Goal: Information Seeking & Learning: Check status

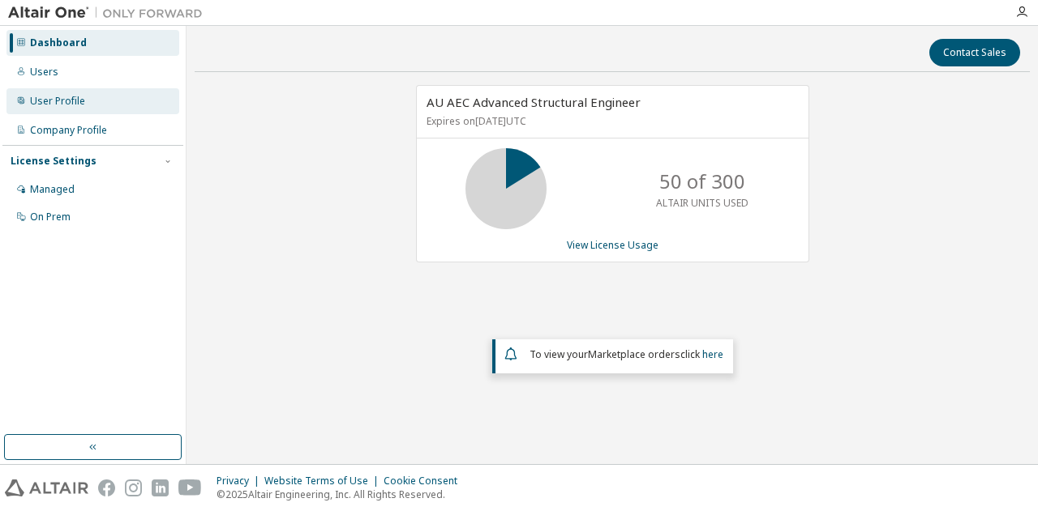
click at [50, 94] on div "User Profile" at bounding box center [92, 101] width 173 height 26
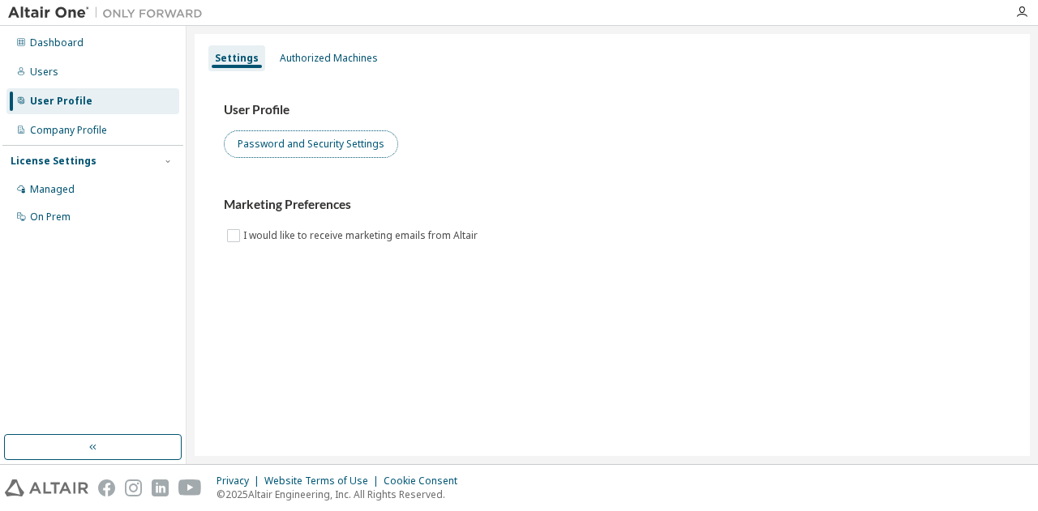
click at [310, 143] on button "Password and Security Settings" at bounding box center [311, 145] width 174 height 28
click at [1022, 16] on icon "button" at bounding box center [1021, 12] width 13 height 13
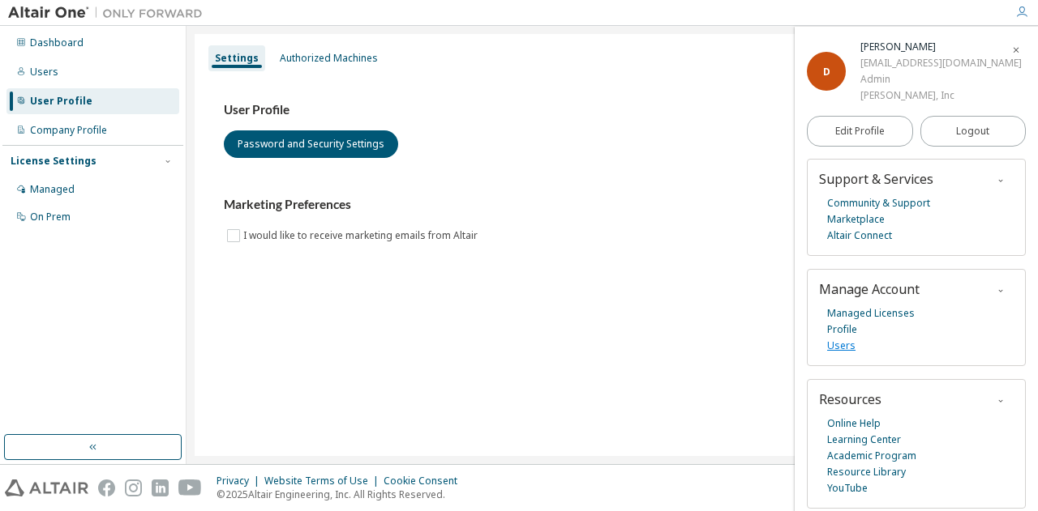
click at [840, 345] on link "Users" at bounding box center [841, 346] width 28 height 16
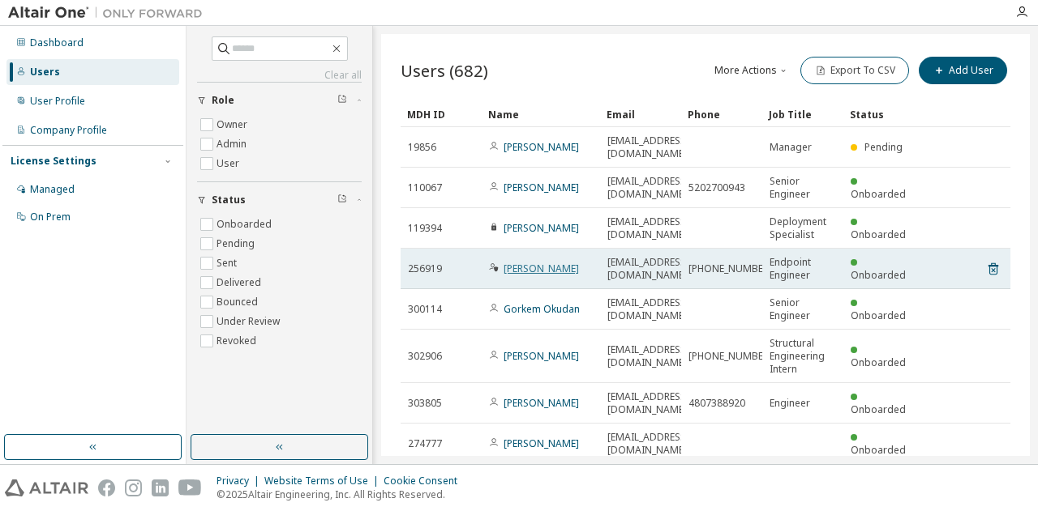
click at [528, 262] on link "[PERSON_NAME]" at bounding box center [540, 269] width 75 height 14
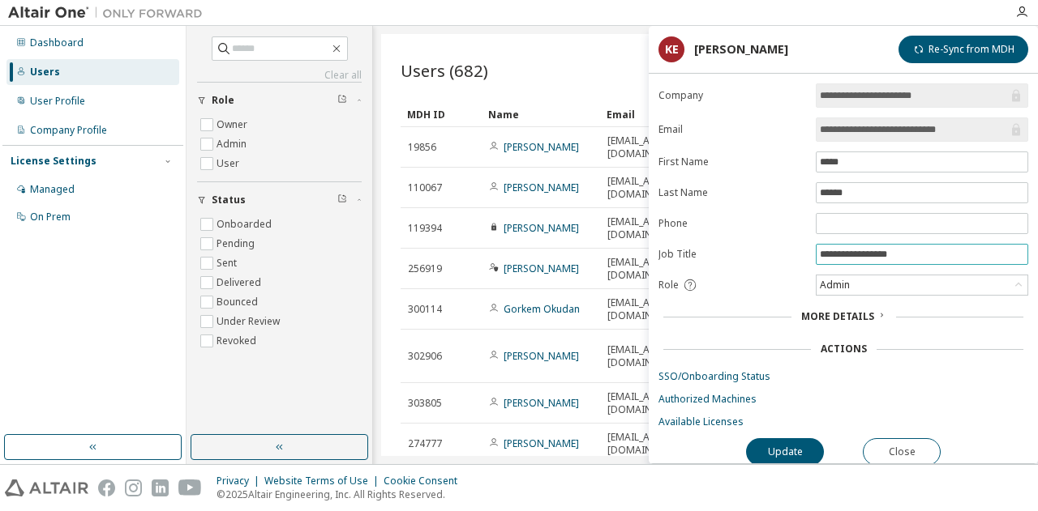
scroll to position [11, 0]
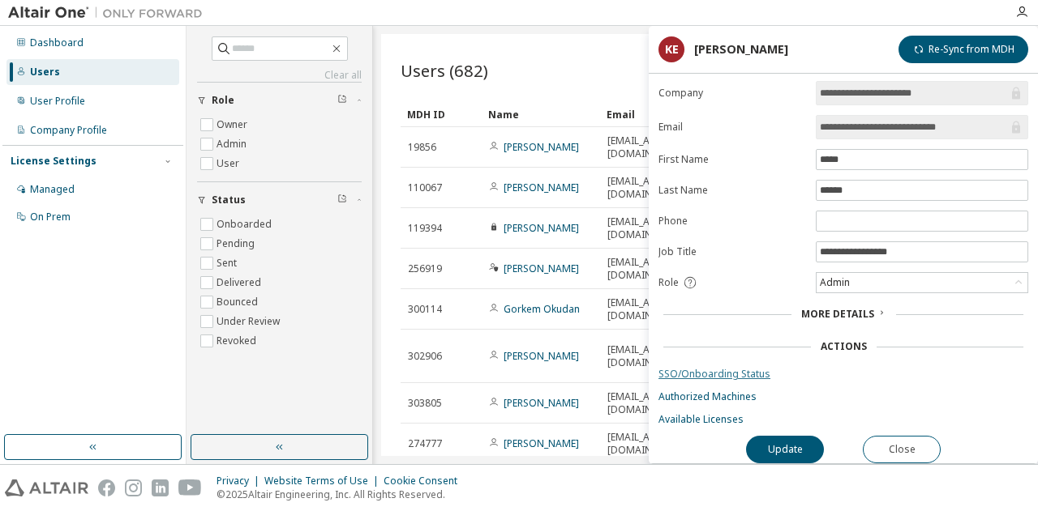
click at [737, 370] on link "SSO/Onboarding Status" at bounding box center [843, 374] width 370 height 13
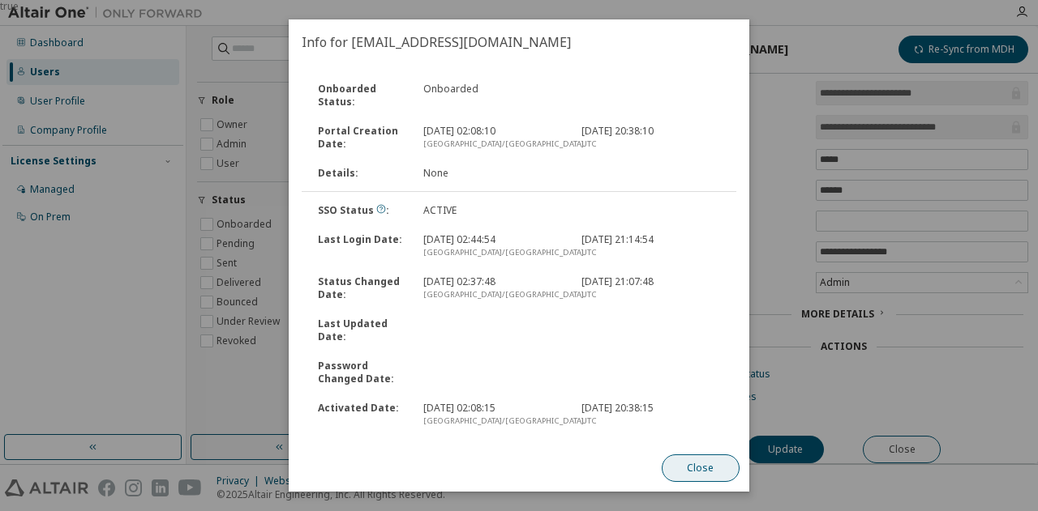
click at [717, 464] on button "Close" at bounding box center [700, 469] width 78 height 28
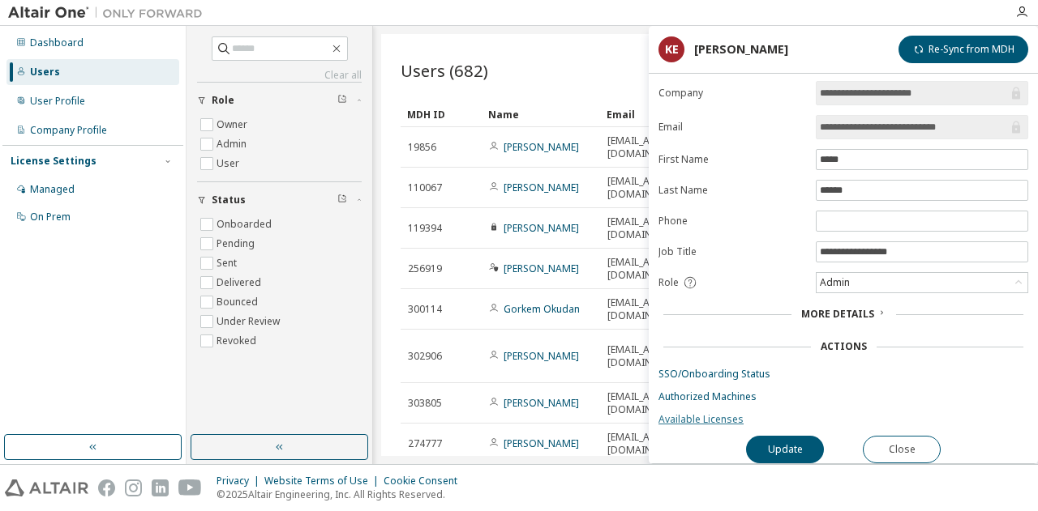
click at [689, 413] on link "Available Licenses" at bounding box center [843, 419] width 370 height 13
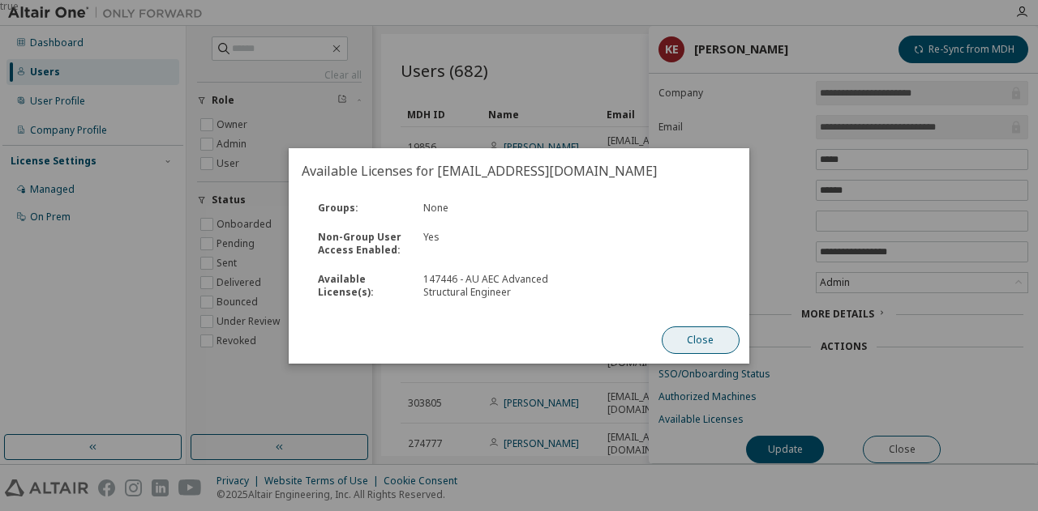
click at [697, 346] on button "Close" at bounding box center [700, 341] width 78 height 28
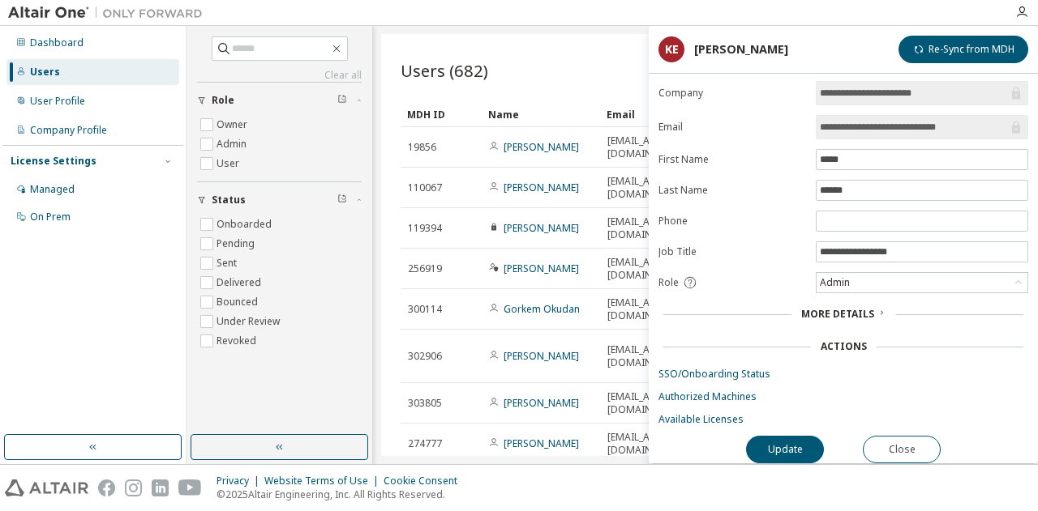
click at [819, 307] on span "More Details" at bounding box center [837, 314] width 73 height 14
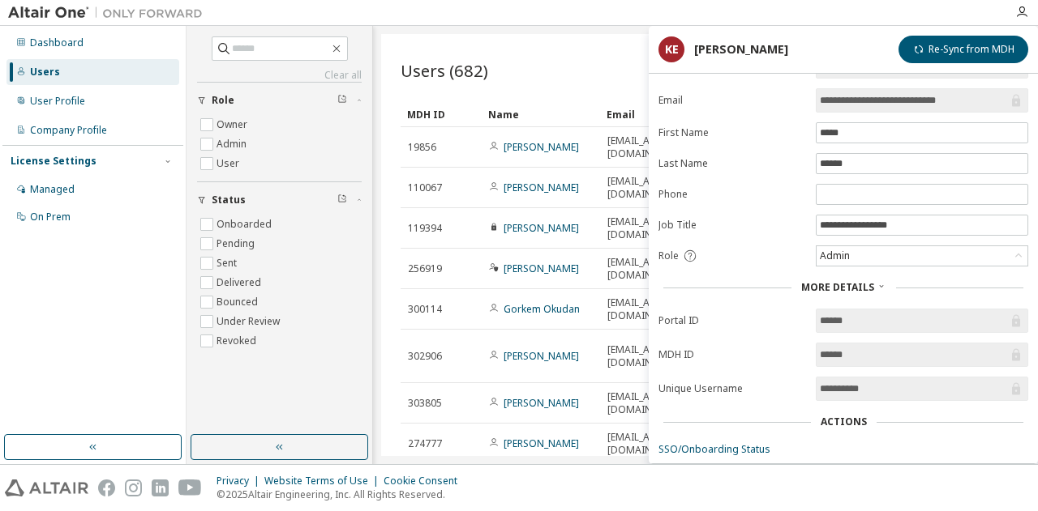
scroll to position [0, 0]
